Goal: Transaction & Acquisition: Purchase product/service

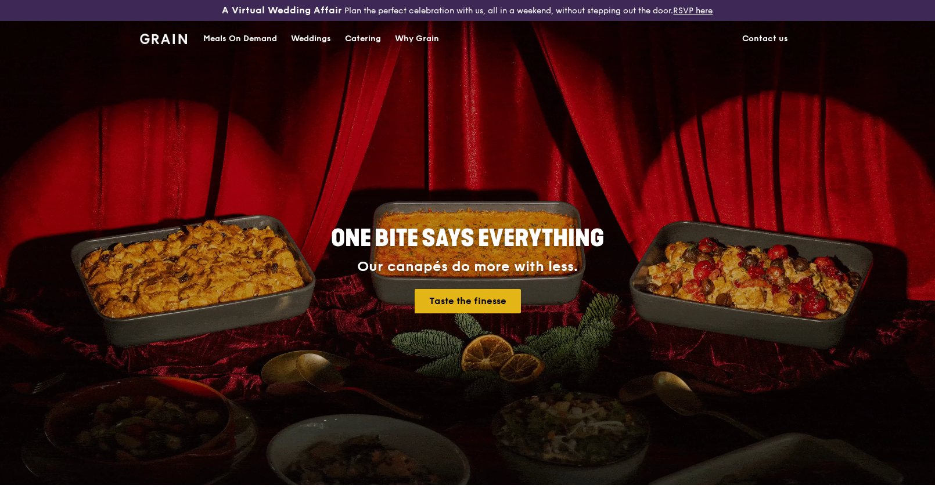
click at [444, 301] on link "Taste the finesse" at bounding box center [468, 301] width 106 height 24
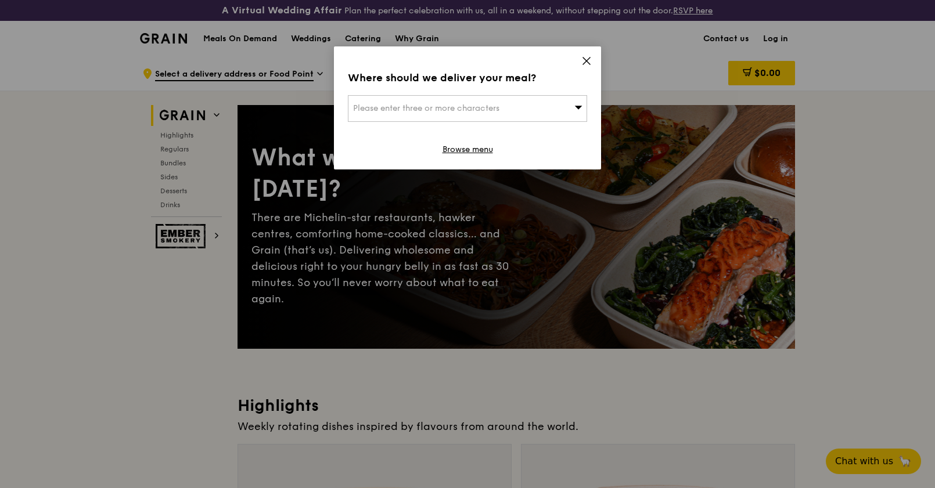
click at [587, 60] on icon at bounding box center [586, 61] width 10 height 10
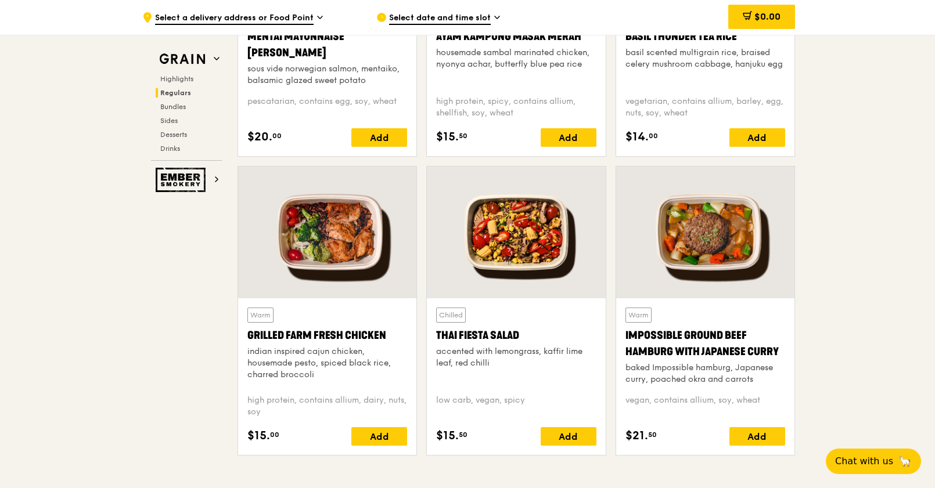
scroll to position [1242, 0]
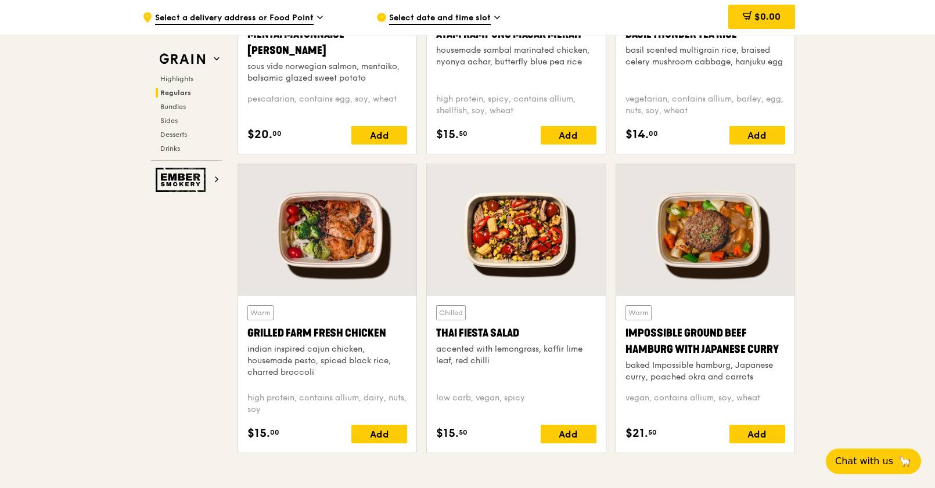
click at [314, 330] on div "Grilled Farm Fresh Chicken" at bounding box center [327, 333] width 160 height 16
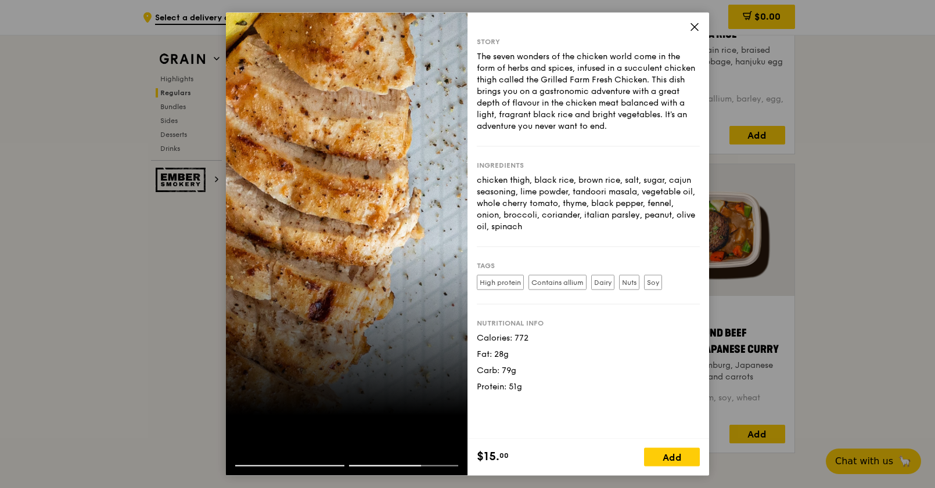
click at [694, 26] on icon at bounding box center [694, 26] width 7 height 7
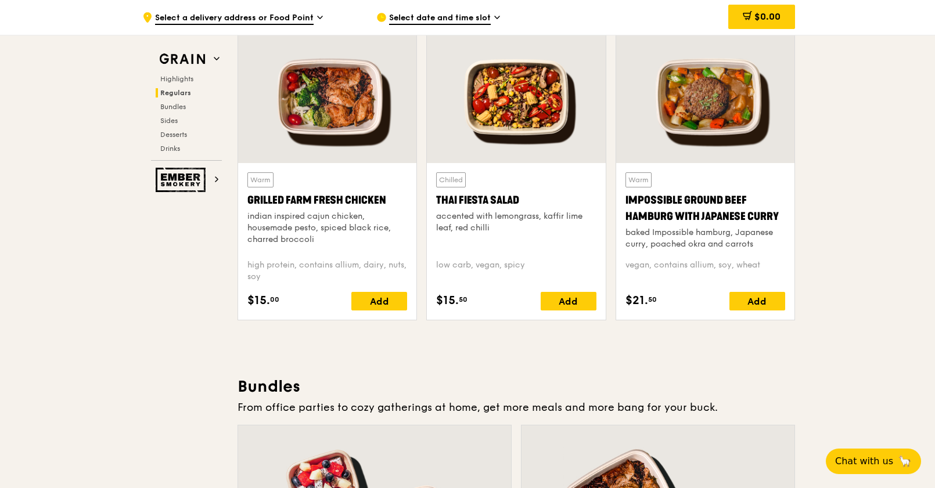
scroll to position [1381, 0]
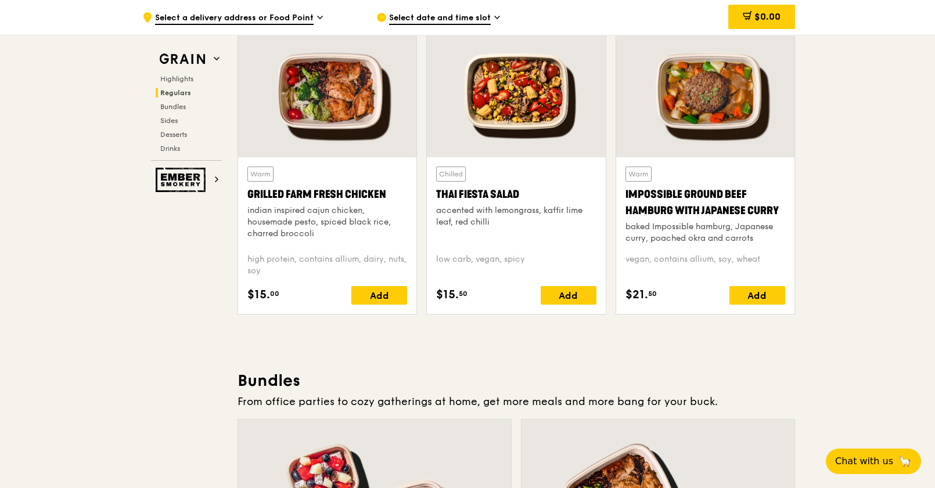
click at [677, 213] on div "Impossible Ground Beef Hamburg with Japanese Curry" at bounding box center [705, 202] width 160 height 33
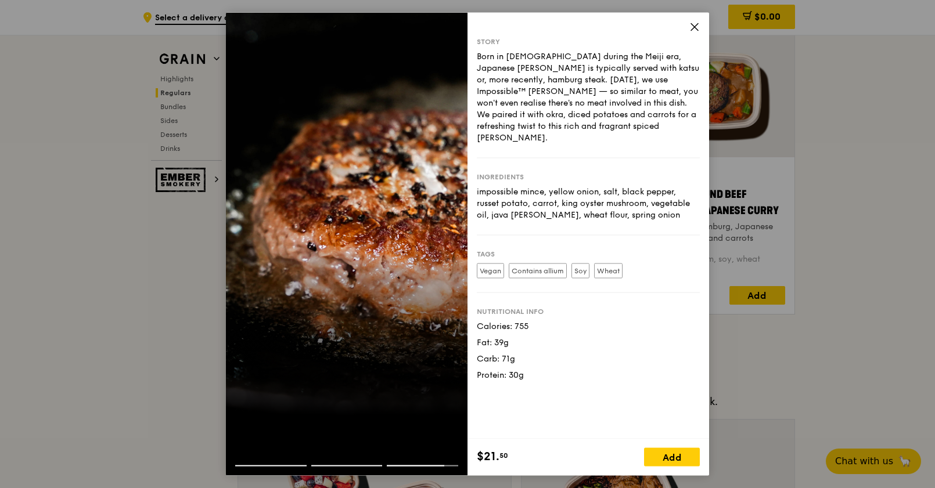
click at [698, 31] on icon at bounding box center [694, 26] width 10 height 10
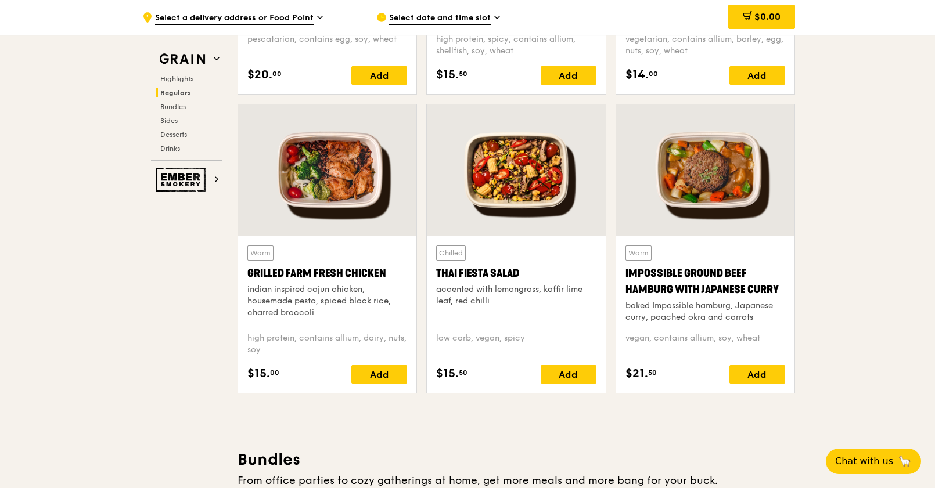
scroll to position [1301, 0]
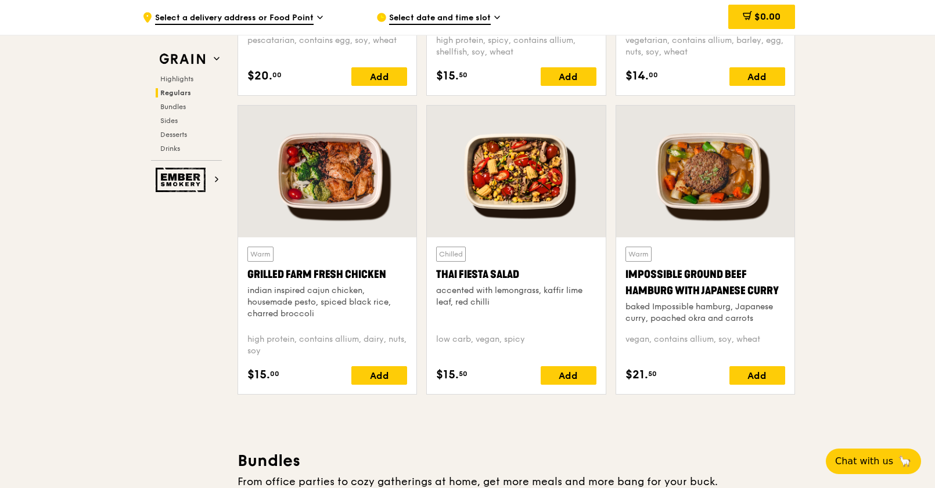
click at [453, 283] on div "Chilled Thai Fiesta Salad accented with lemongrass, kaffir lime leaf, red chilli" at bounding box center [516, 286] width 160 height 78
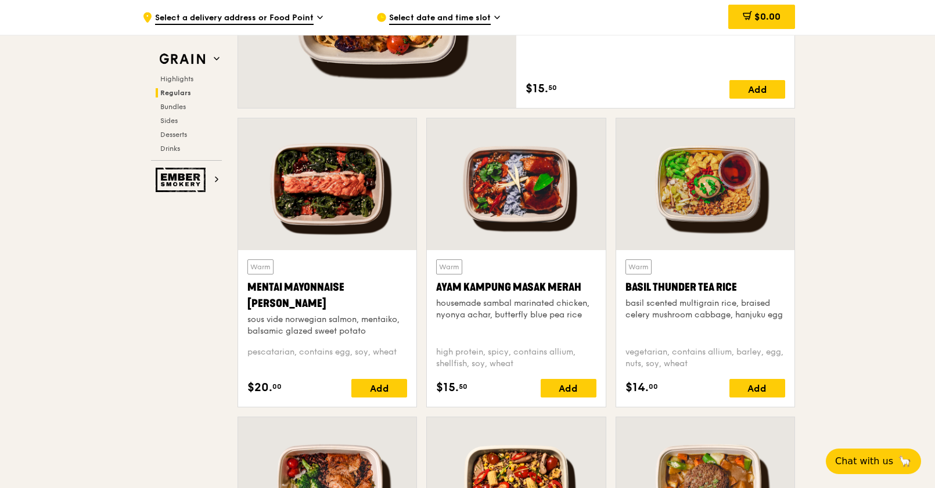
scroll to position [985, 0]
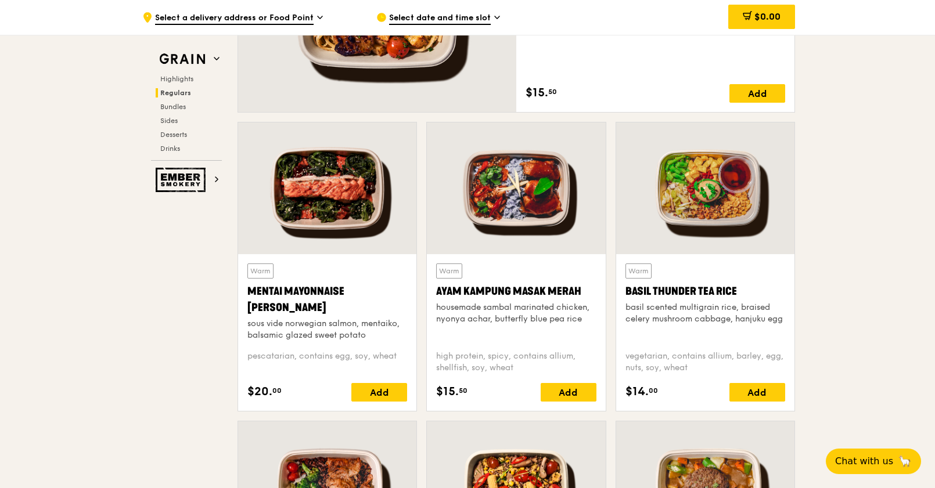
click at [340, 301] on div "Mentai Mayonnaise Aburi Salmon" at bounding box center [327, 299] width 160 height 33
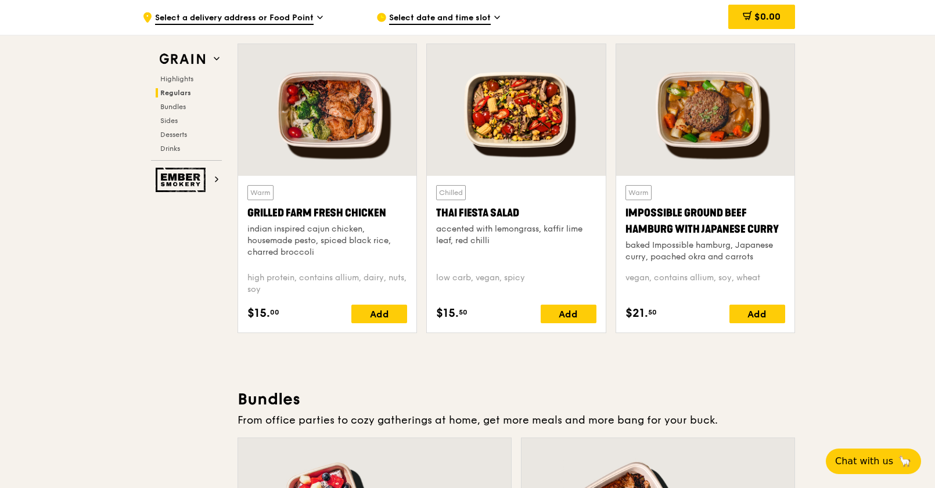
scroll to position [1364, 0]
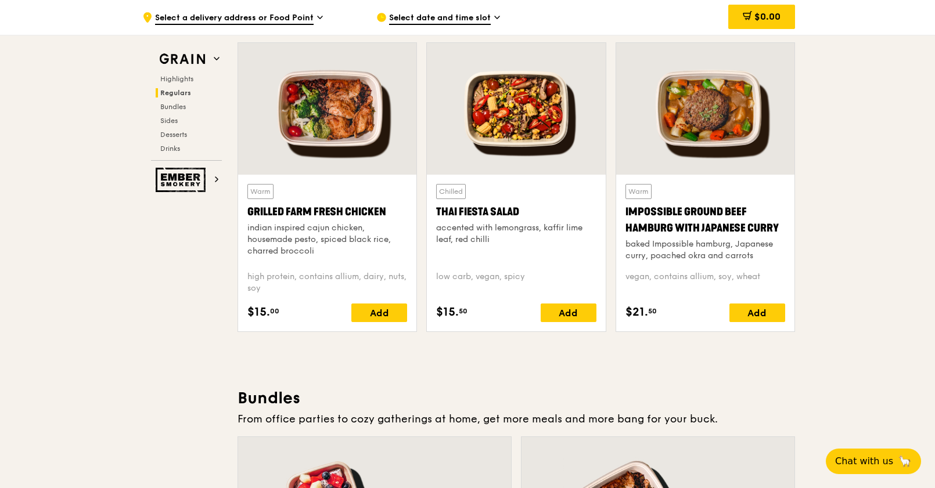
click at [691, 218] on div "Impossible Ground Beef Hamburg with Japanese Curry" at bounding box center [705, 220] width 160 height 33
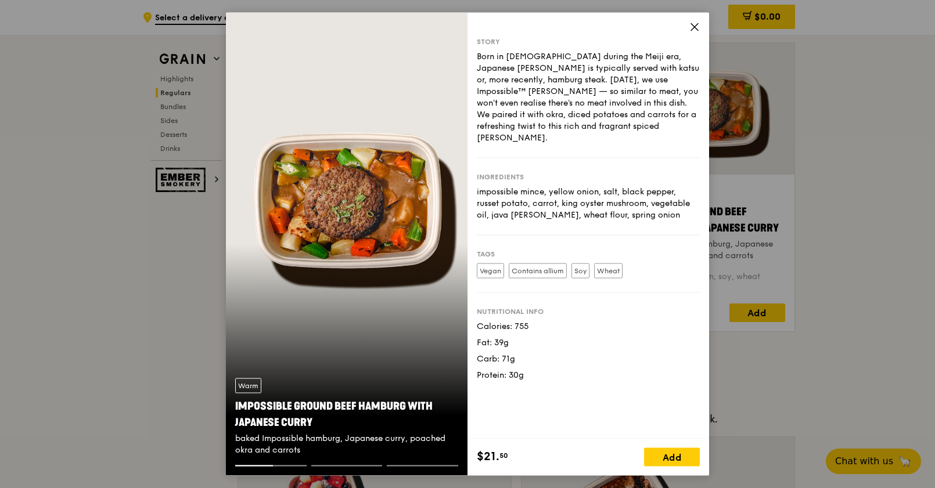
click at [693, 21] on icon at bounding box center [694, 26] width 10 height 10
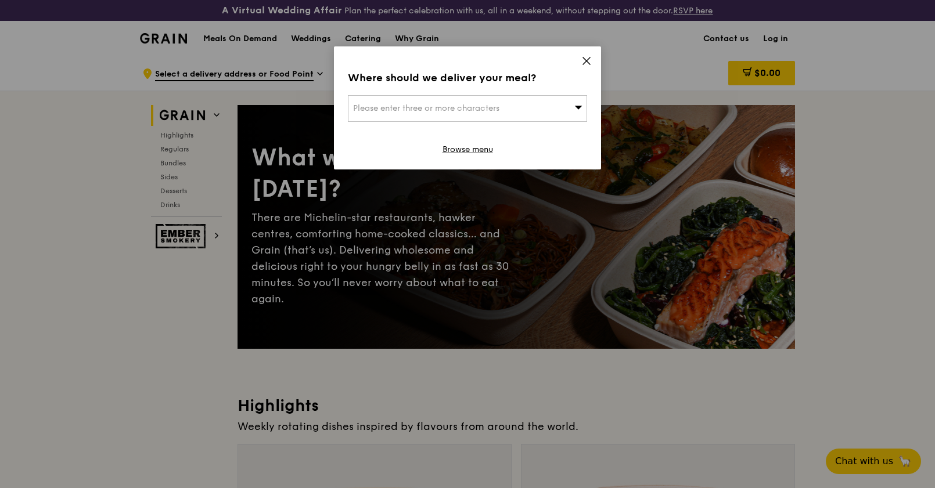
click at [580, 65] on div "Where should we deliver your meal? Please enter three or more characters Browse…" at bounding box center [467, 107] width 267 height 123
click at [584, 64] on icon at bounding box center [586, 61] width 10 height 10
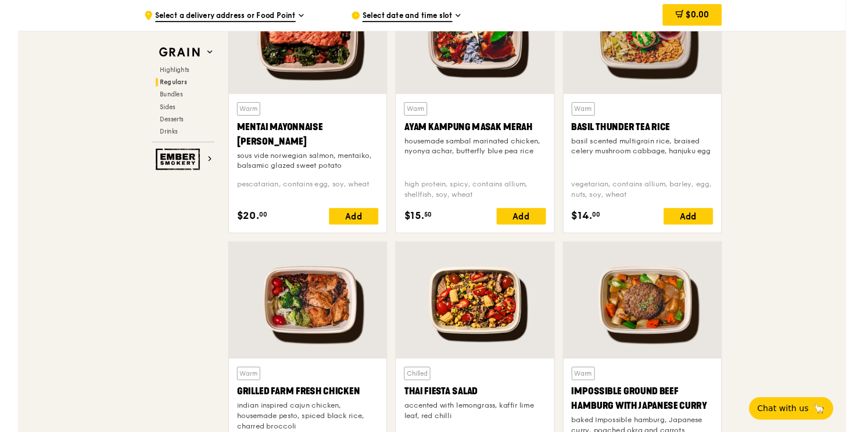
scroll to position [1134, 0]
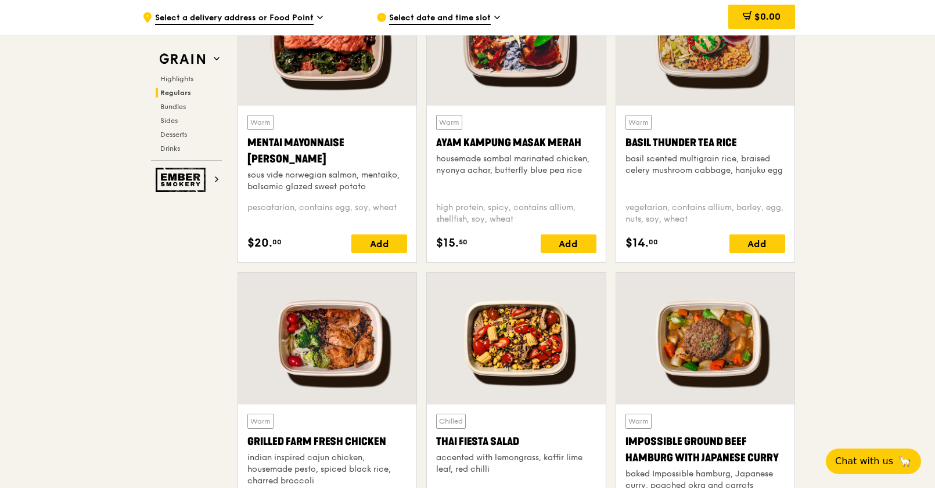
click at [326, 362] on div at bounding box center [327, 339] width 178 height 132
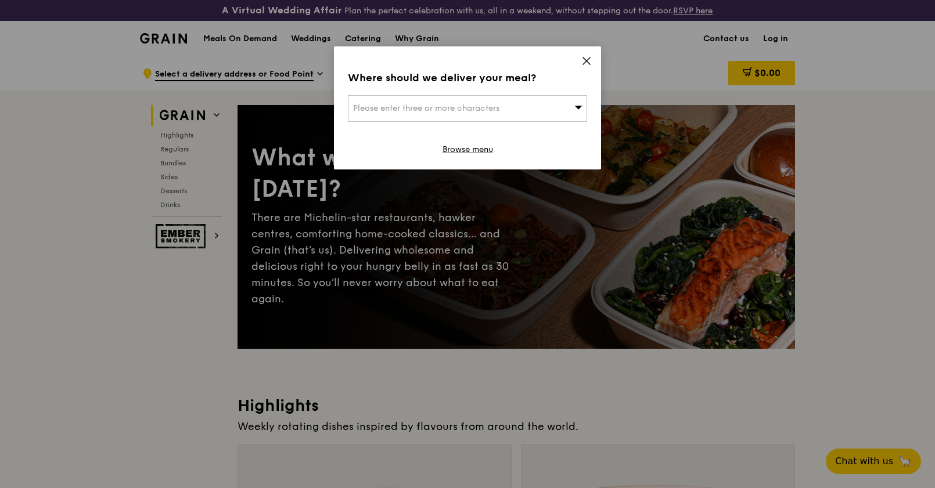
click at [587, 66] on span at bounding box center [586, 62] width 10 height 13
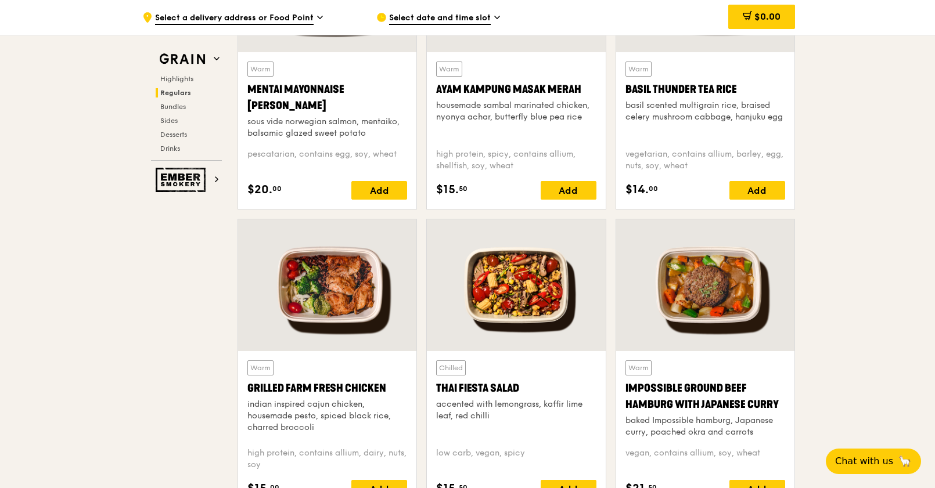
scroll to position [1191, 0]
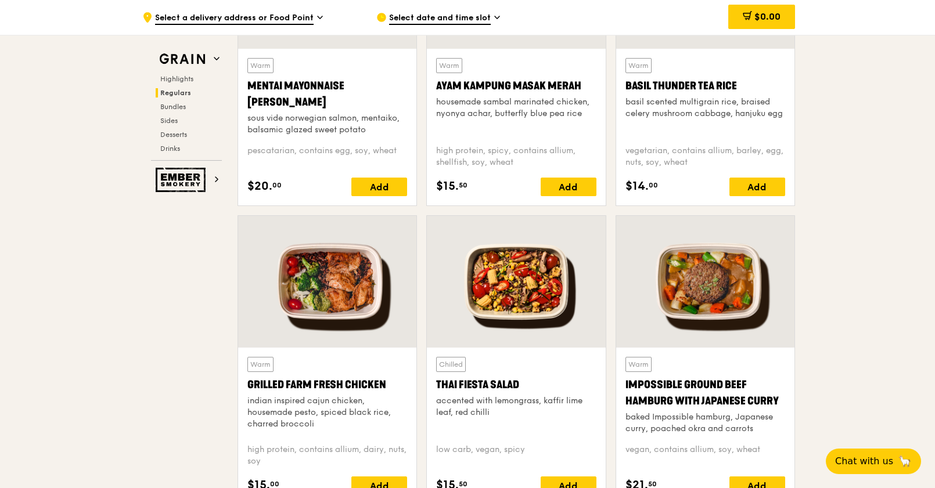
drag, startPoint x: 535, startPoint y: 265, endPoint x: 545, endPoint y: 265, distance: 9.3
click at [545, 265] on div at bounding box center [516, 282] width 178 height 132
click at [341, 268] on div at bounding box center [327, 282] width 178 height 132
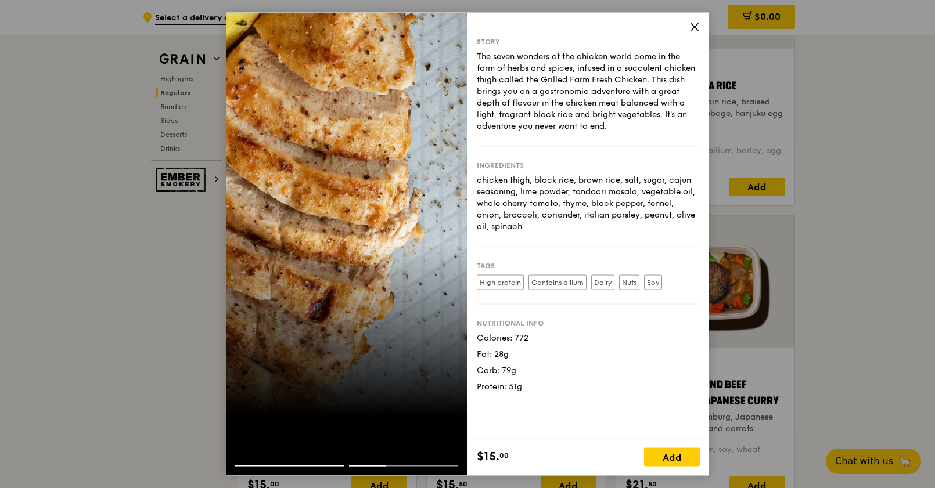
click at [696, 30] on icon at bounding box center [694, 26] width 10 height 10
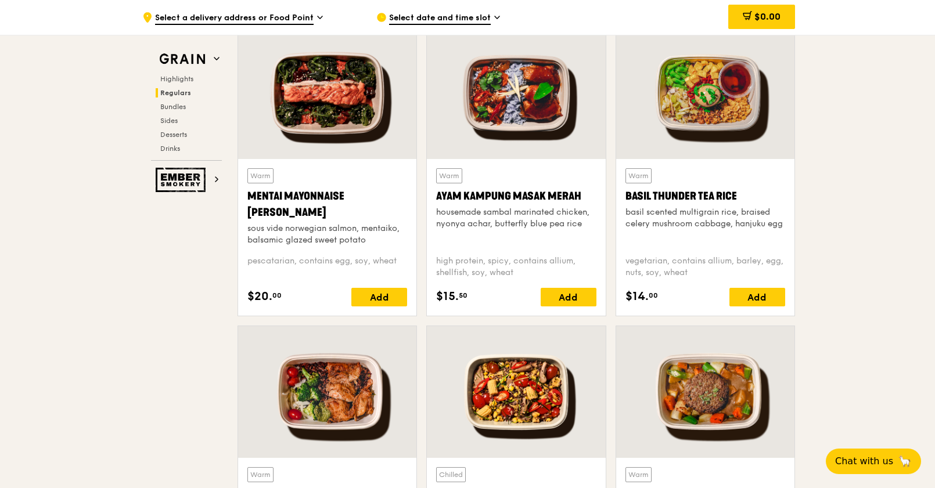
scroll to position [1068, 0]
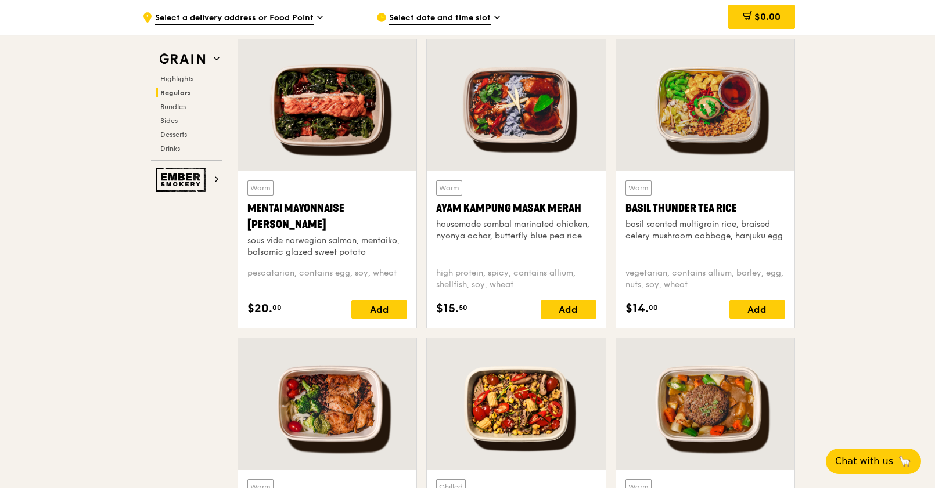
click at [346, 112] on div at bounding box center [327, 105] width 178 height 132
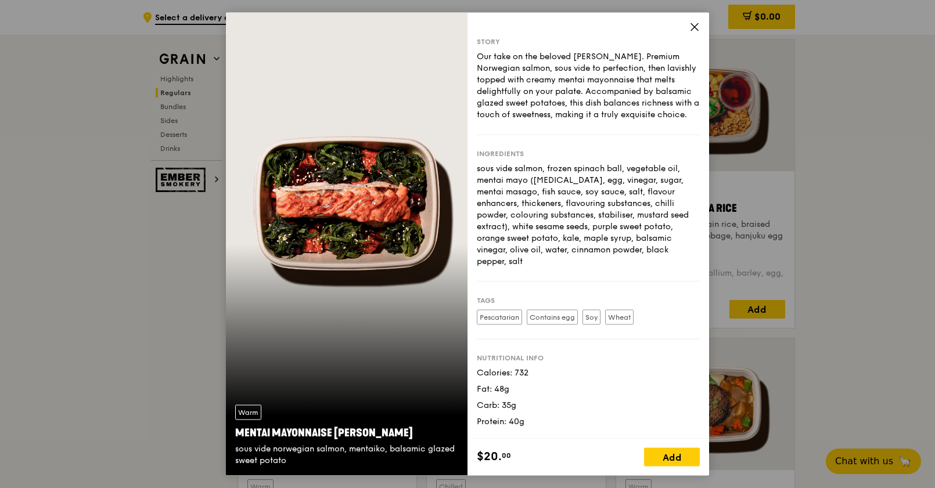
click at [693, 31] on icon at bounding box center [694, 26] width 10 height 10
